Goal: Information Seeking & Learning: Understand process/instructions

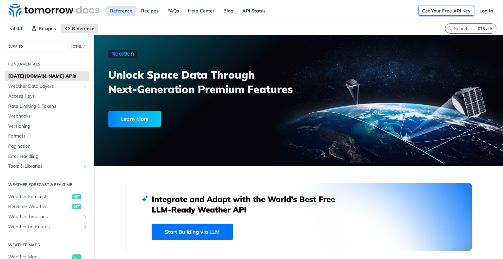
click at [433, 9] on link "Get Your Free API Key" at bounding box center [446, 11] width 56 height 10
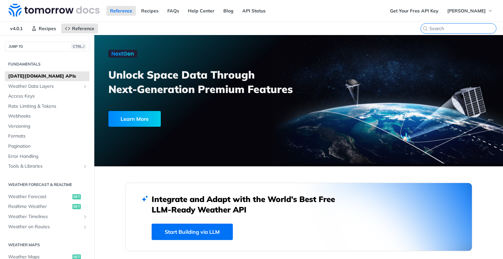
click at [458, 29] on input "search" at bounding box center [462, 29] width 67 height 6
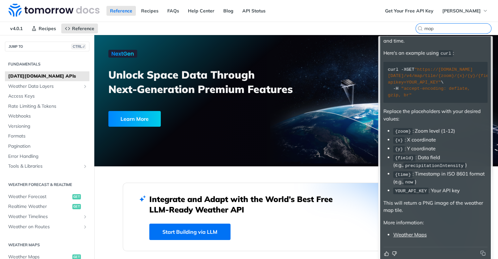
scroll to position [54, 0]
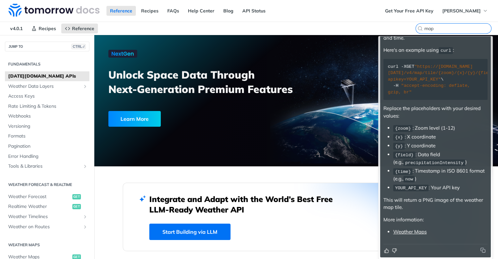
type input "map"
click at [477, 253] on div at bounding box center [435, 250] width 104 height 7
click at [480, 250] on icon "Copy to clipboard" at bounding box center [482, 249] width 5 height 5
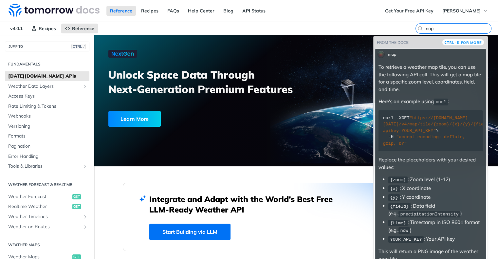
click at [461, 30] on input "map" at bounding box center [457, 29] width 67 height 6
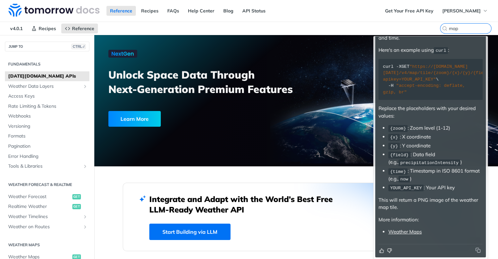
click at [475, 251] on icon "Copy to clipboard" at bounding box center [477, 249] width 5 height 5
click at [397, 233] on link "Weather Maps" at bounding box center [404, 231] width 33 height 6
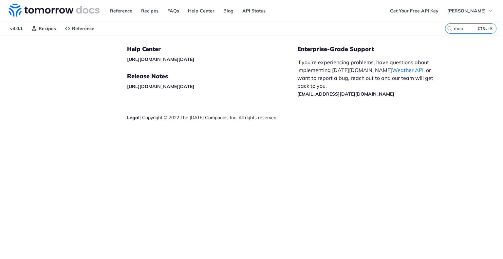
click at [468, 31] on label "map CTRL-K" at bounding box center [470, 28] width 51 height 10
click at [468, 31] on input "map" at bounding box center [462, 29] width 67 height 6
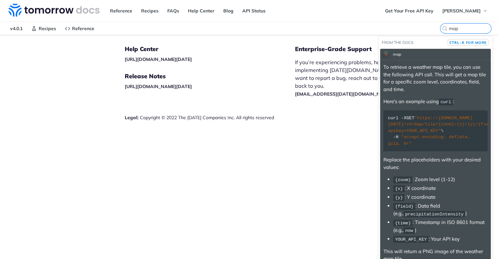
click at [455, 42] on kbd "CTRL-K" at bounding box center [456, 42] width 15 height 7
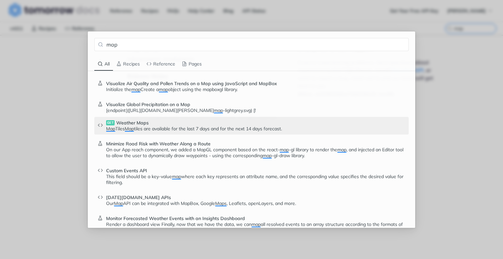
click at [138, 122] on span "Weather Maps" at bounding box center [132, 123] width 32 height 6
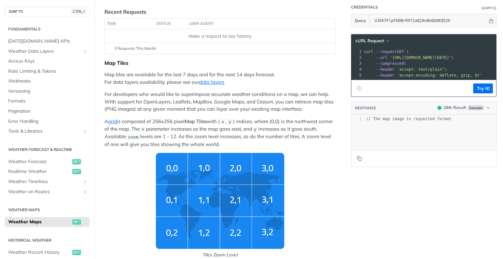
scroll to position [78, 0]
click at [130, 118] on p "A grid is composed of 256x256 pixel Map Tiles with ( x , y ) indices, where (0,…" at bounding box center [219, 132] width 231 height 30
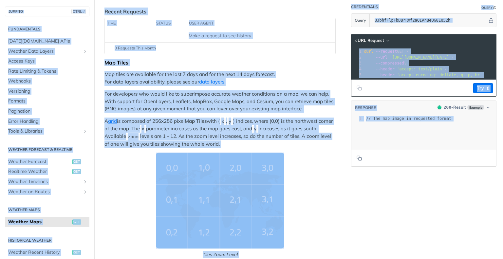
click at [111, 38] on div "Make a request to see history." at bounding box center [219, 35] width 225 height 7
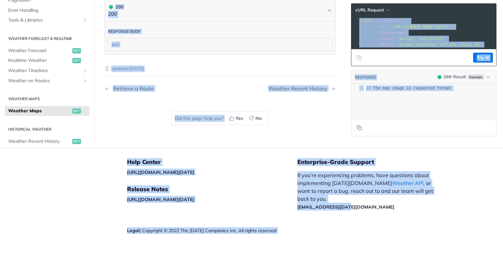
scroll to position [965, 0]
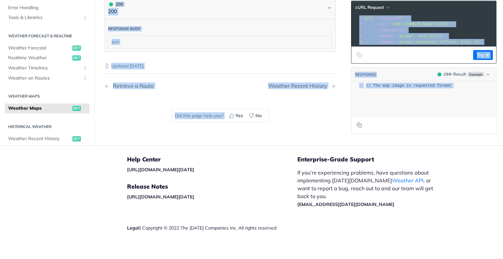
drag, startPoint x: 106, startPoint y: 30, endPoint x: 488, endPoint y: 126, distance: 393.8
copy div "Weather Maps get https://api.tomorrow.io/v4 /map/tile/ {zoom} / {x} / {y} / {fi…"
